Goal: Navigation & Orientation: Find specific page/section

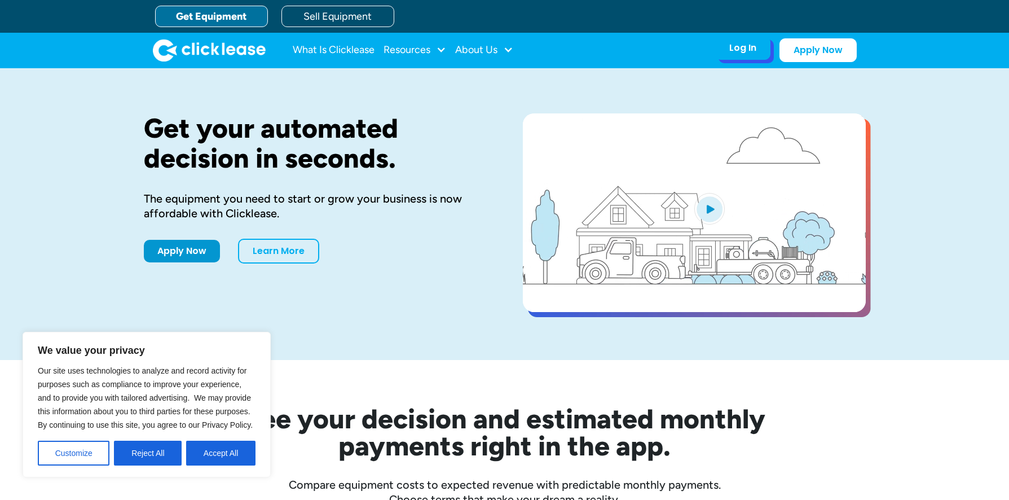
click at [750, 51] on div "Log In" at bounding box center [742, 47] width 27 height 11
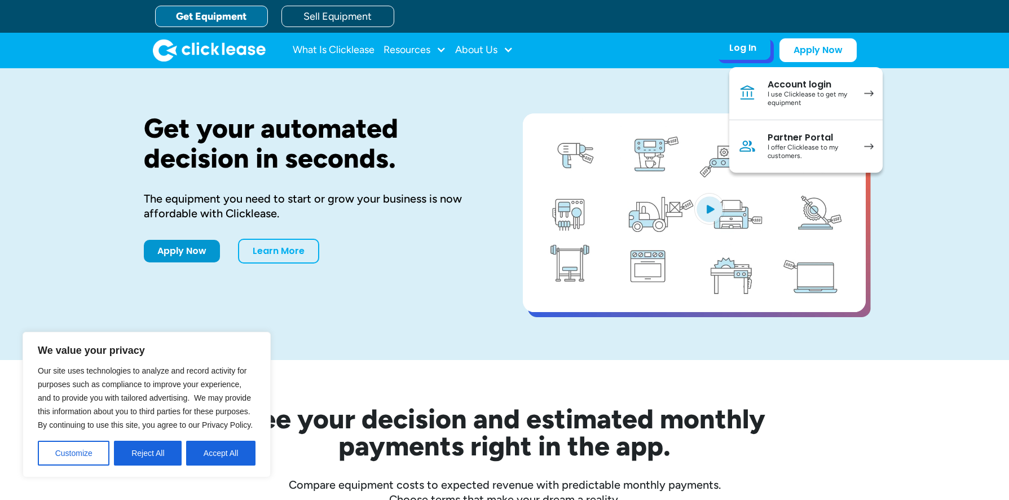
click at [785, 85] on div "Account login" at bounding box center [810, 84] width 85 height 11
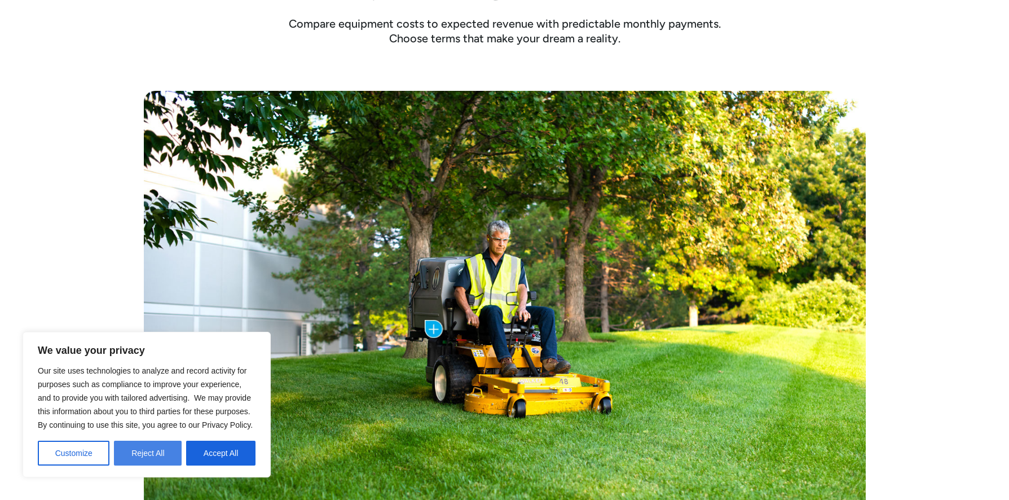
scroll to position [437, 0]
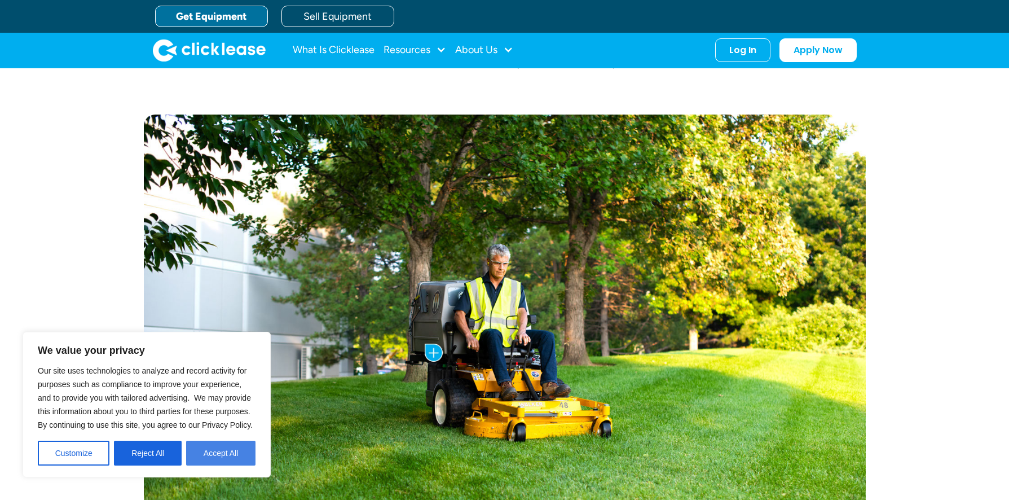
click at [234, 447] on button "Accept All" at bounding box center [220, 453] width 69 height 25
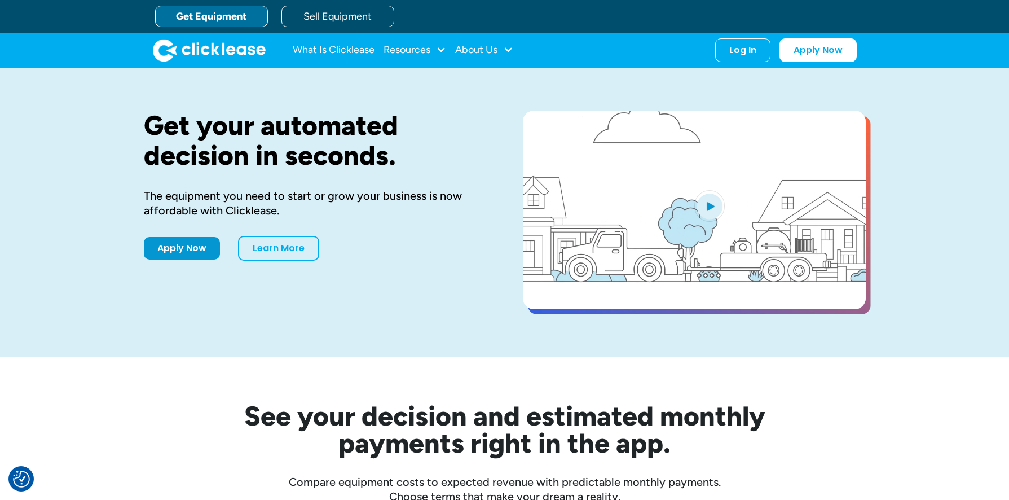
scroll to position [0, 0]
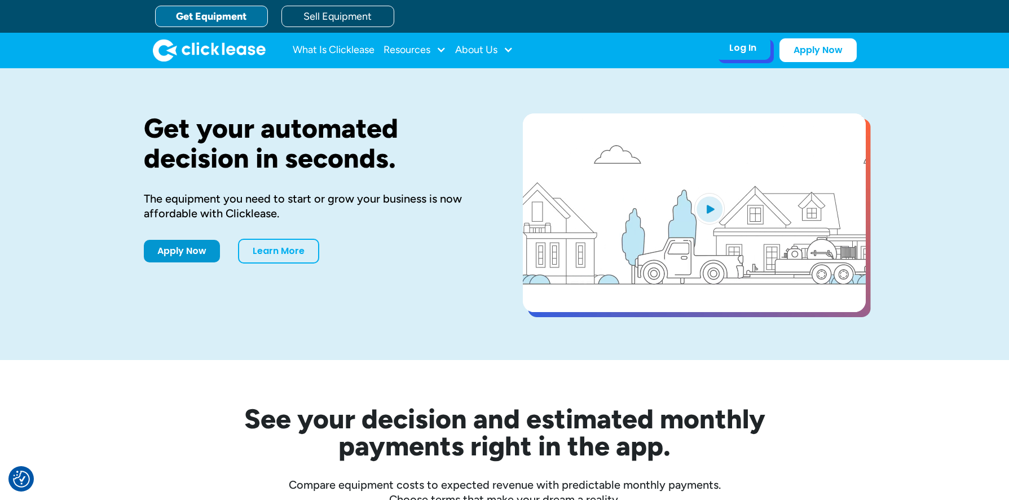
click at [741, 46] on div "Log In" at bounding box center [742, 47] width 27 height 11
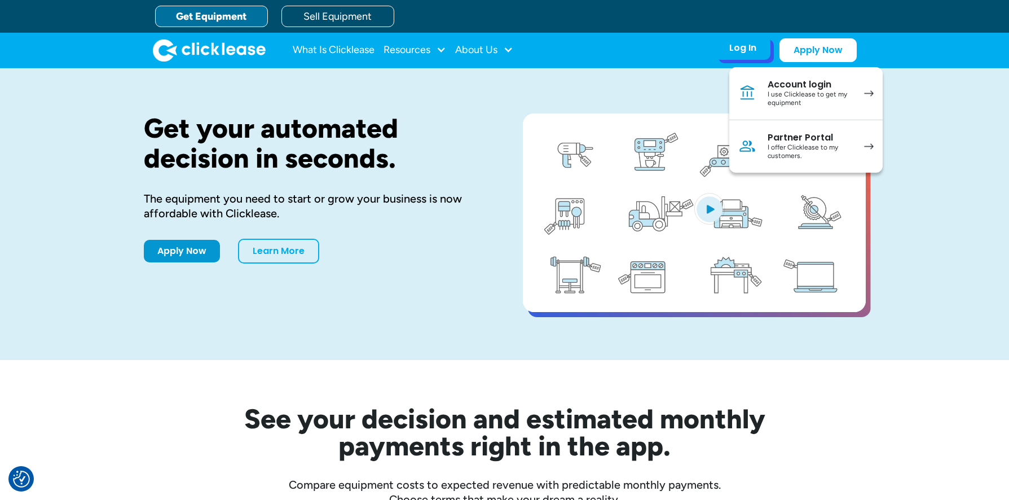
click at [835, 97] on div "I use Clicklease to get my equipment" at bounding box center [810, 98] width 85 height 17
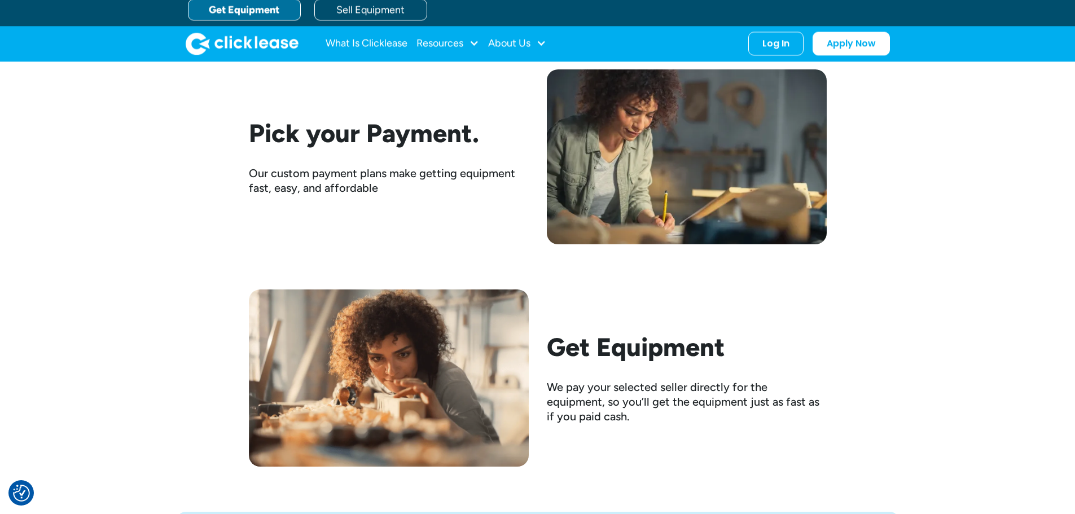
scroll to position [1312, 0]
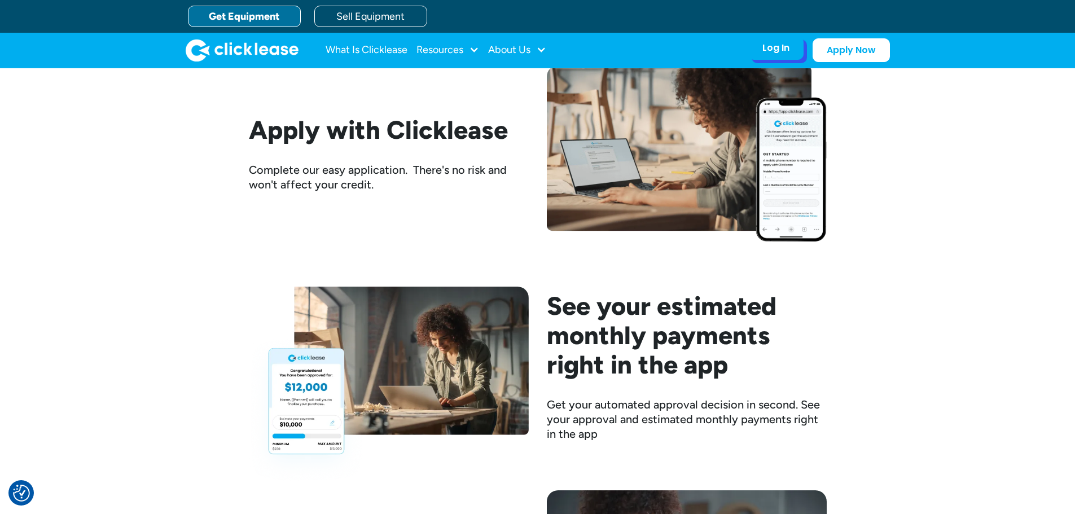
click at [776, 37] on div "Log In Account login I use Clicklease to get my equipment Partner Portal I offe…" at bounding box center [775, 48] width 55 height 24
click at [775, 46] on div "Log In" at bounding box center [775, 47] width 27 height 11
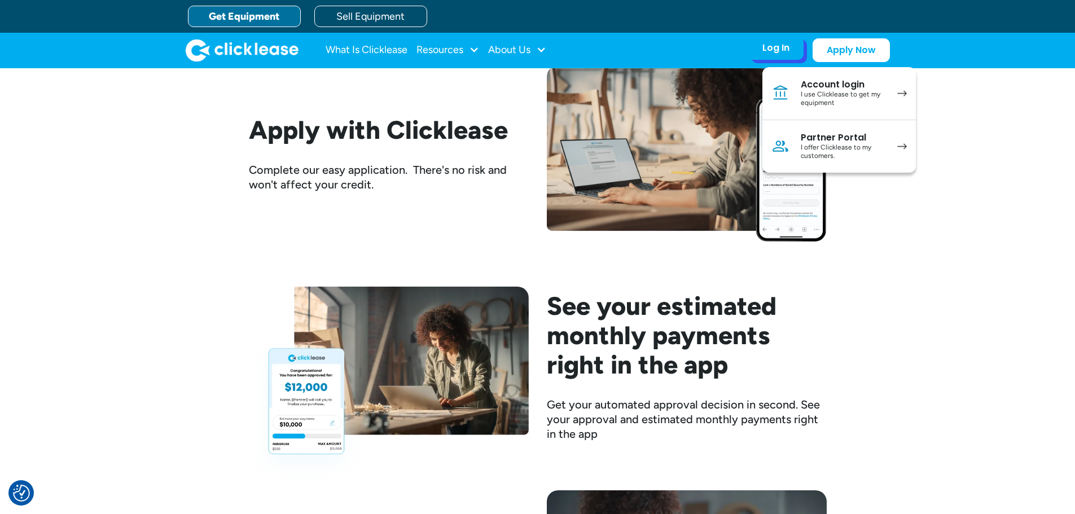
click at [881, 90] on div "I use Clicklease to get my equipment" at bounding box center [842, 98] width 85 height 17
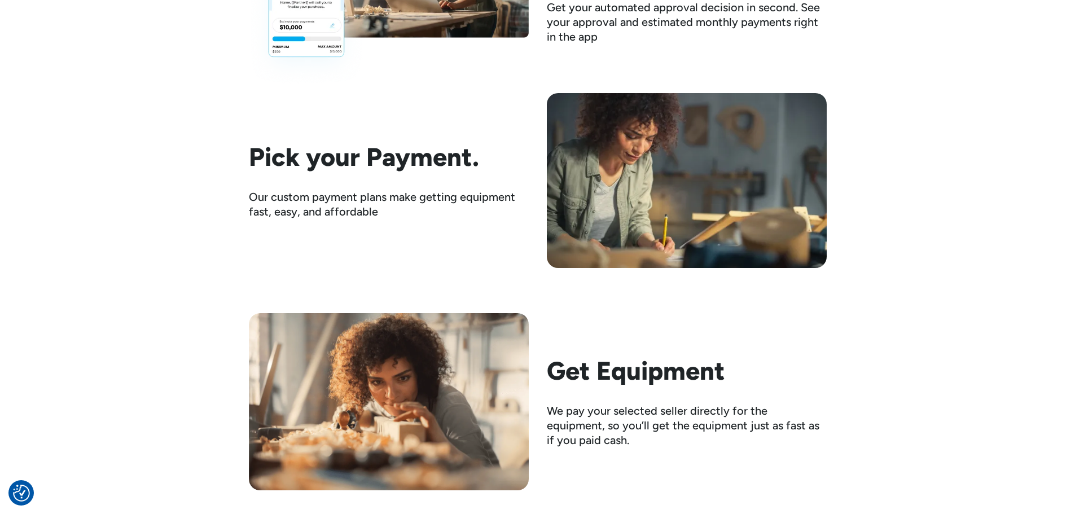
scroll to position [1312, 0]
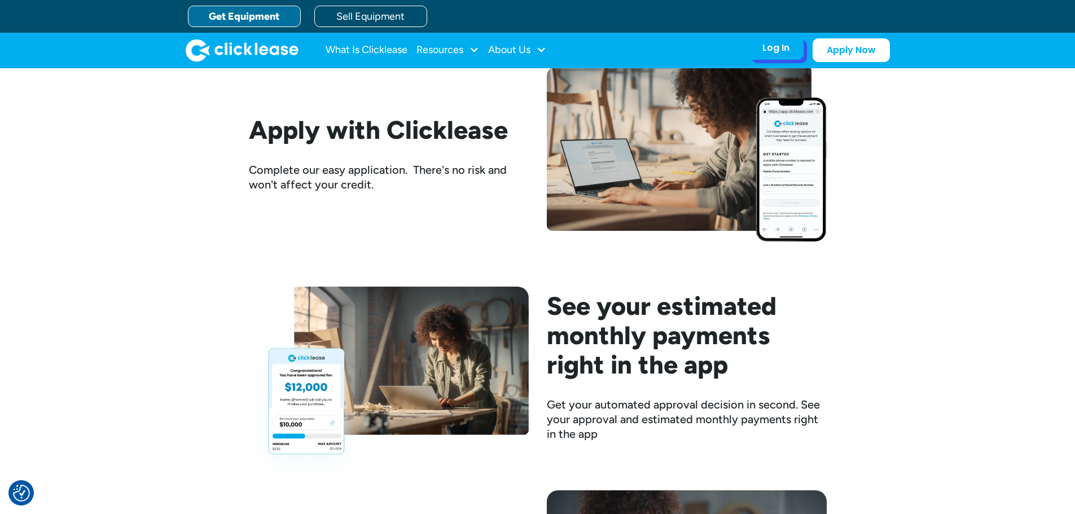
click at [764, 54] on div "Log In" at bounding box center [775, 47] width 27 height 11
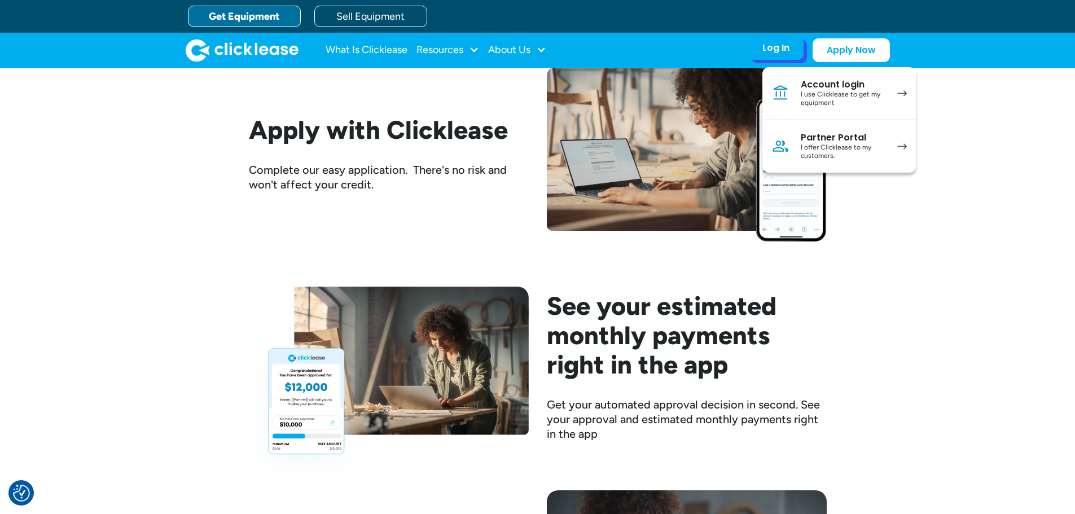
click at [851, 89] on div "Account login" at bounding box center [842, 84] width 85 height 11
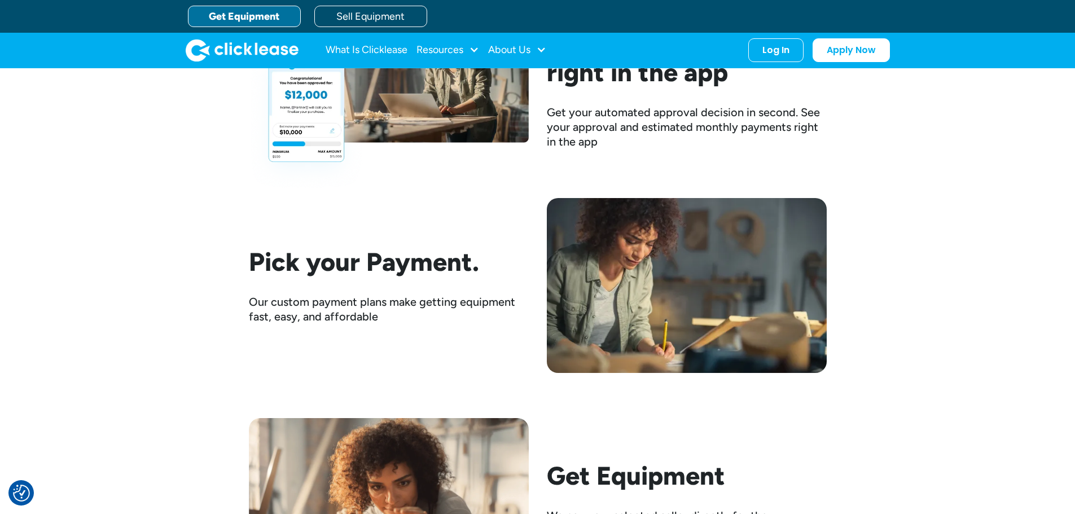
scroll to position [1197, 0]
